Goal: Task Accomplishment & Management: Manage account settings

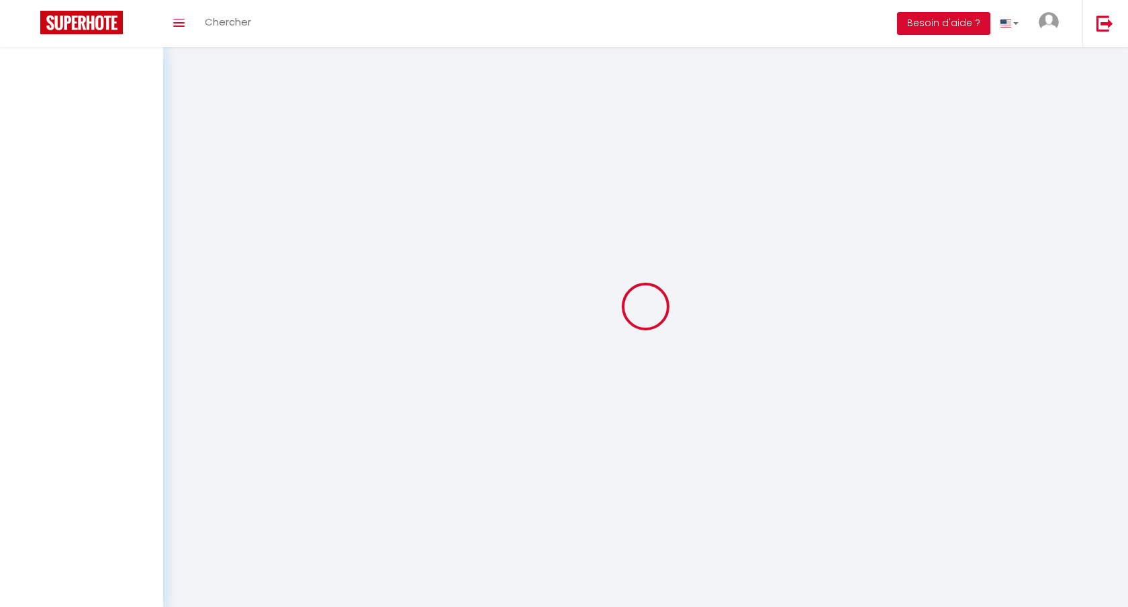
select select
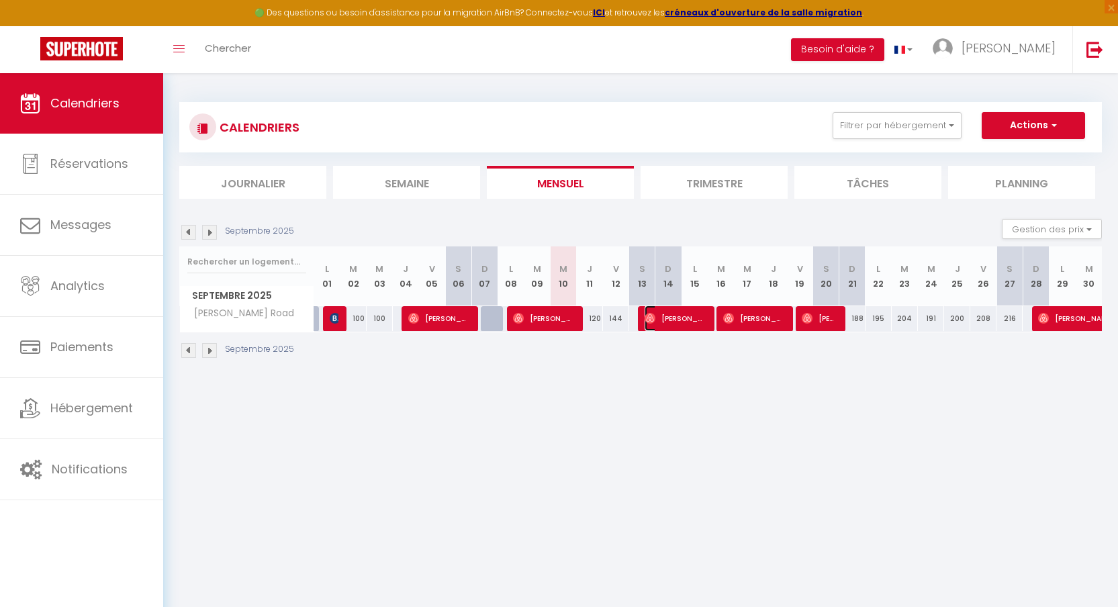
click at [673, 315] on span "[PERSON_NAME]" at bounding box center [674, 318] width 61 height 26
select select "OK"
select select "0"
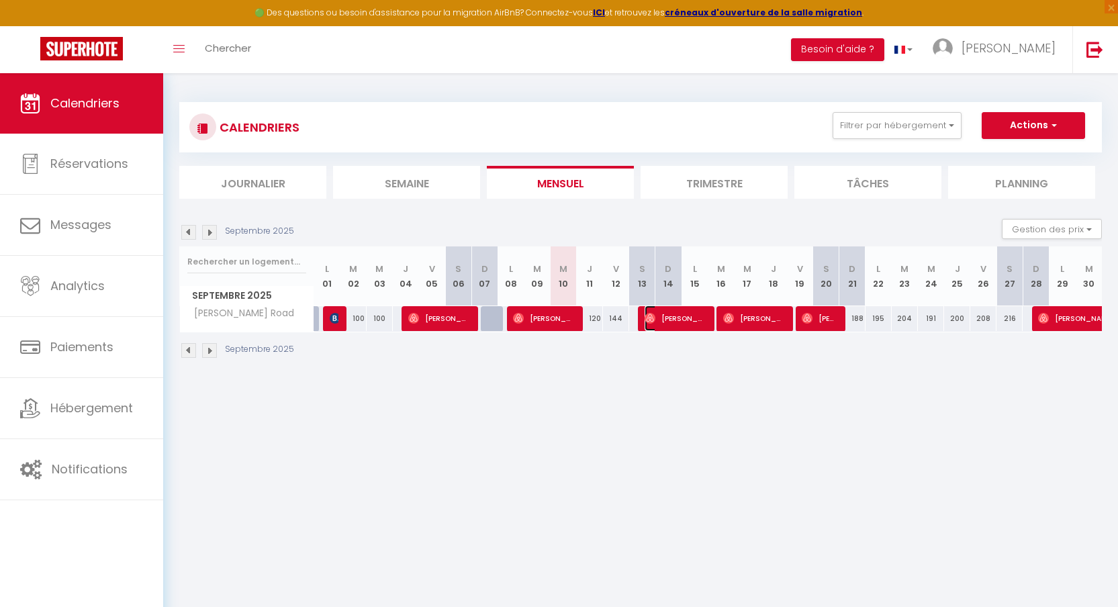
select select "1"
select select
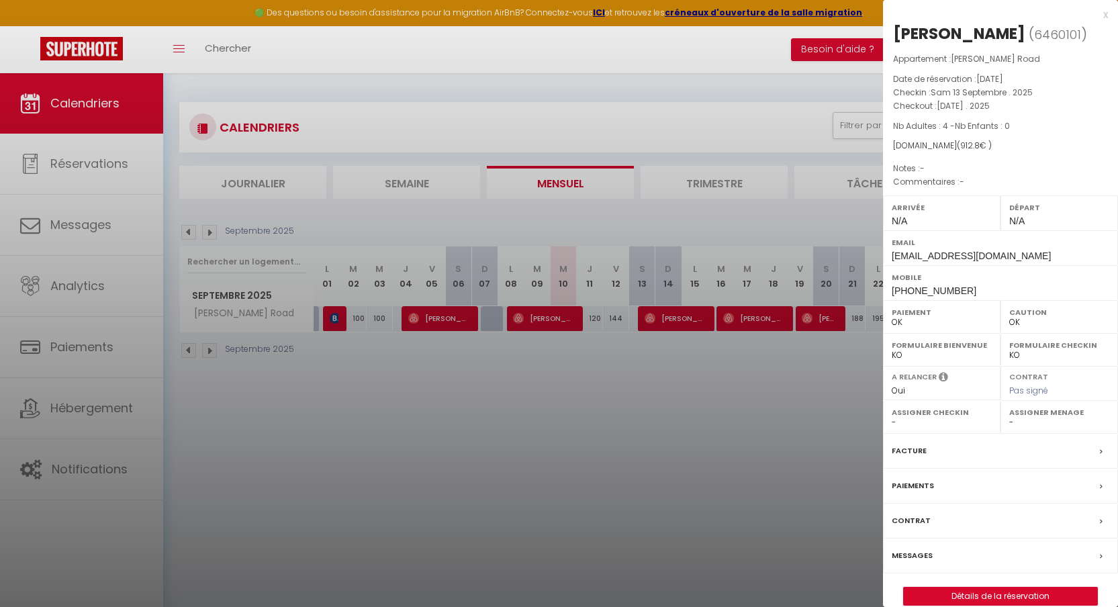
click at [1106, 14] on div "x" at bounding box center [995, 15] width 225 height 16
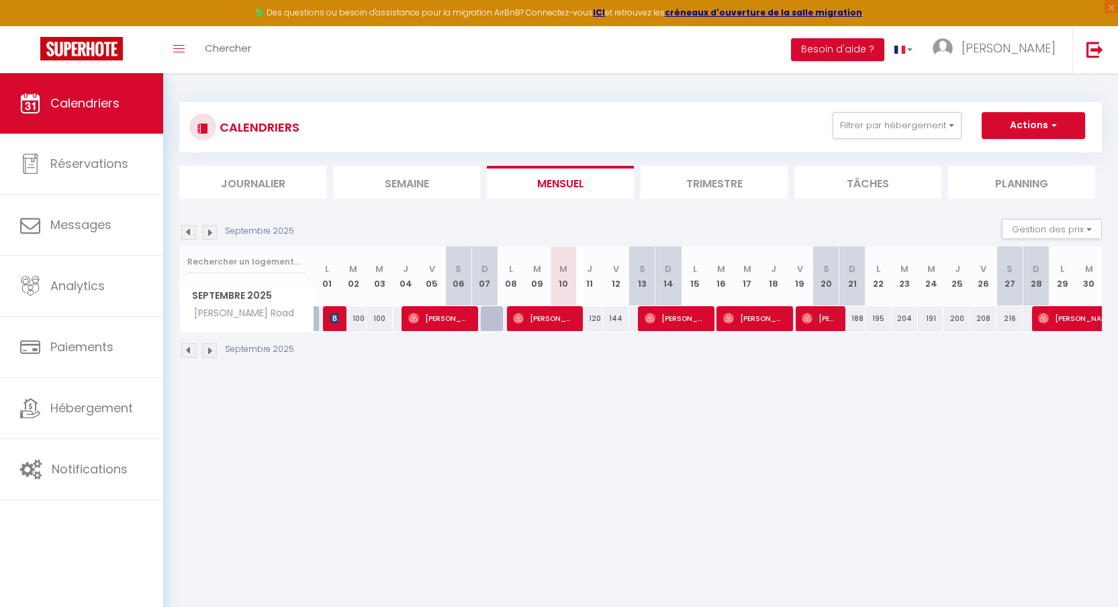
click at [838, 322] on div "188" at bounding box center [851, 318] width 27 height 25
type input "188"
type input "Dim 21 Septembre 2025"
type input "Lun 22 Septembre 2025"
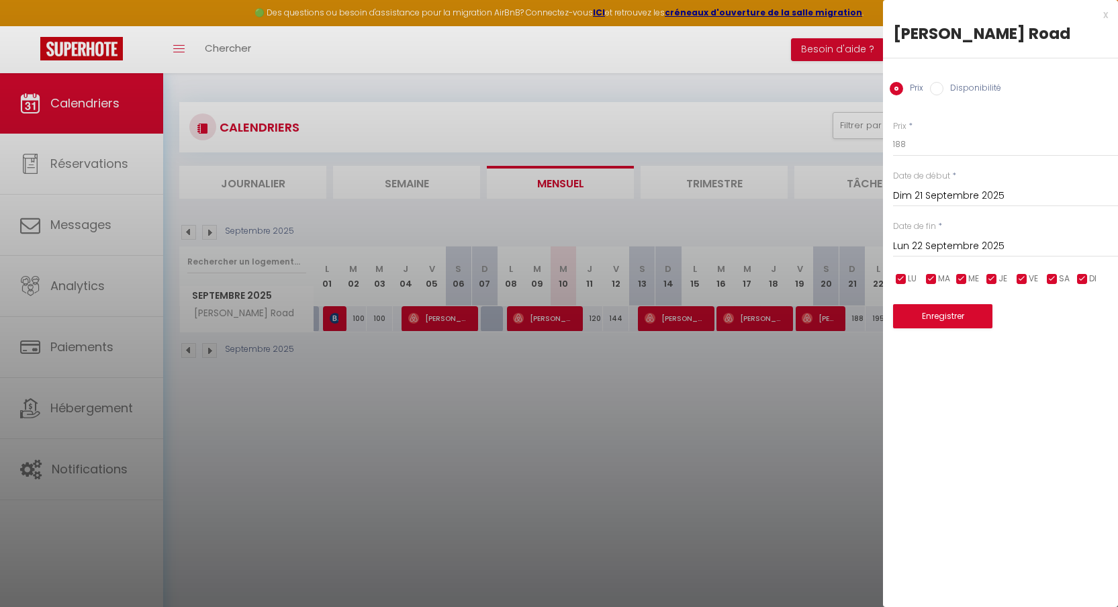
click at [828, 322] on div at bounding box center [559, 303] width 1118 height 607
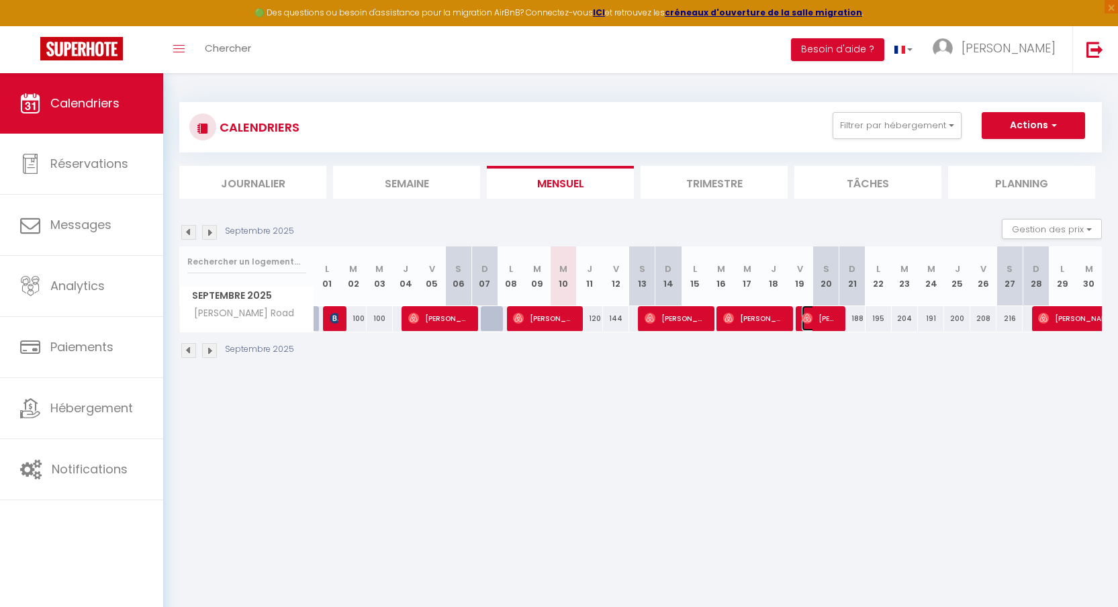
click at [828, 322] on span "[PERSON_NAME]" at bounding box center [819, 318] width 35 height 26
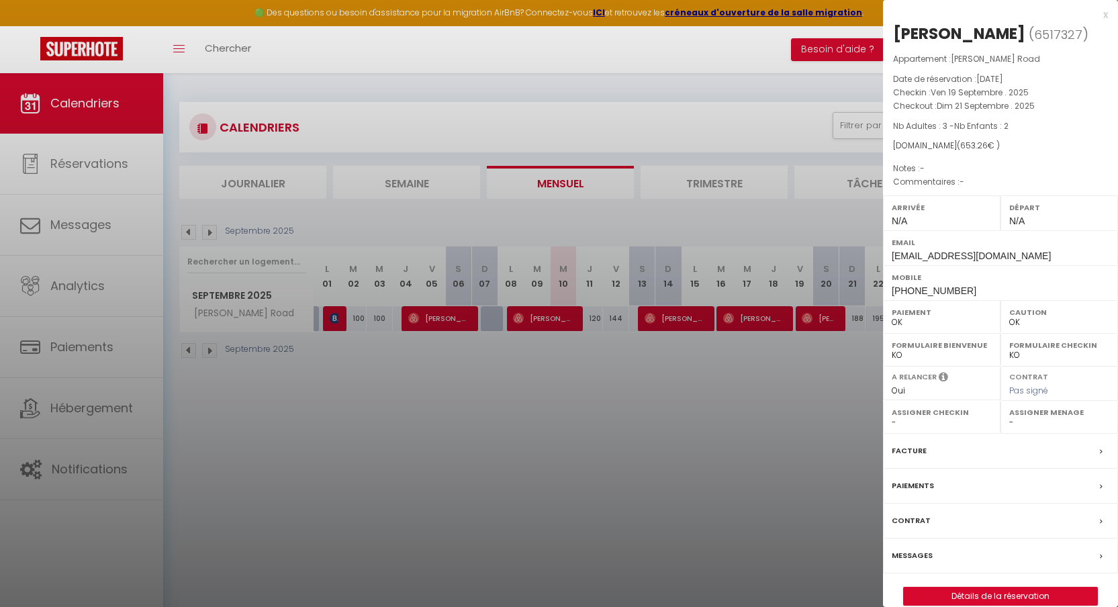
click at [1106, 15] on div "x" at bounding box center [995, 15] width 225 height 16
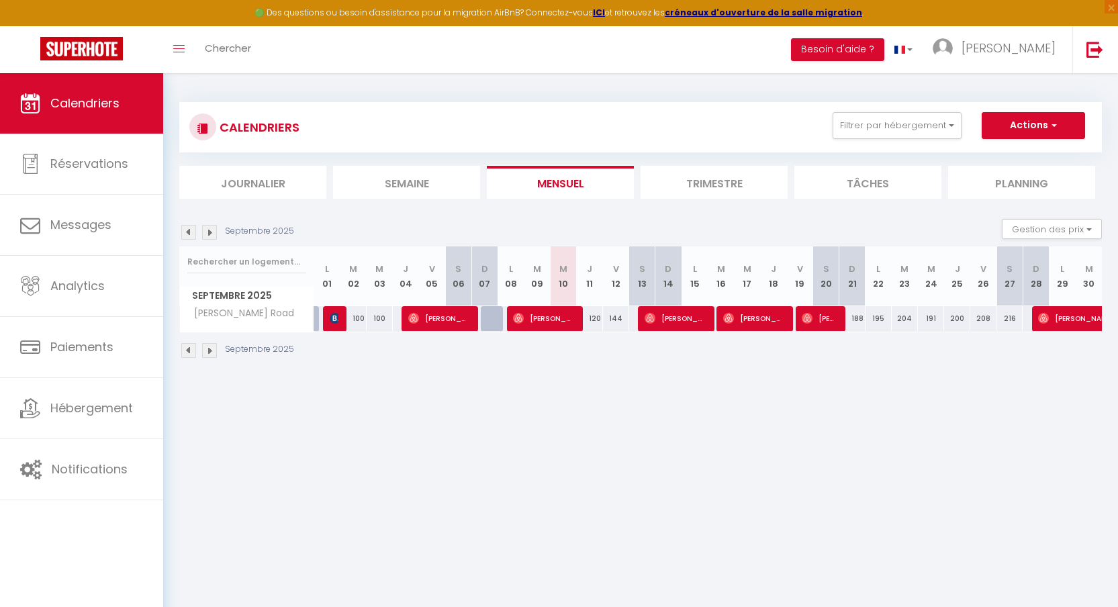
click at [707, 193] on li "Trimestre" at bounding box center [713, 182] width 147 height 33
